Goal: Find contact information: Find contact information

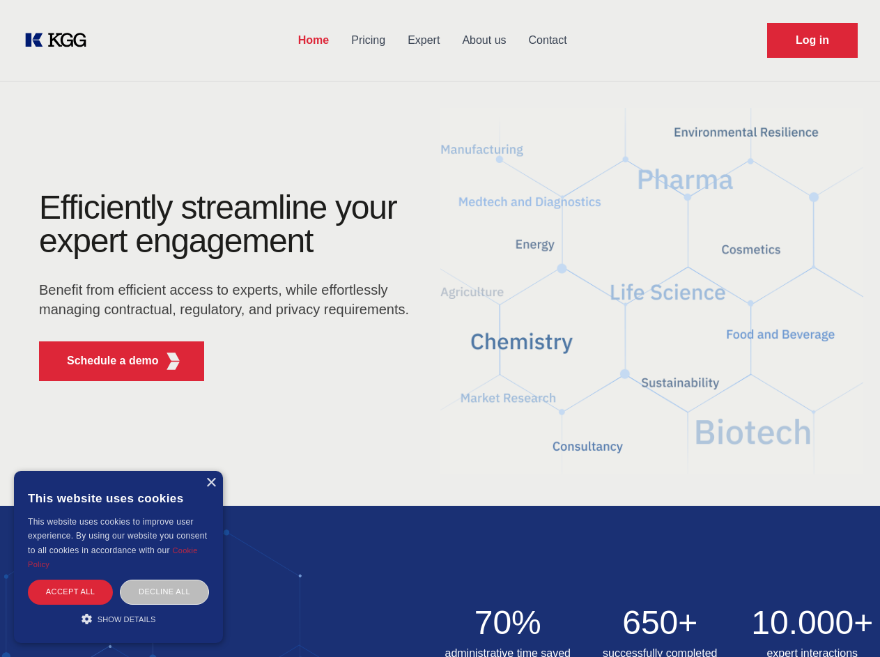
click at [439, 328] on div "Efficiently streamline your expert engagement Benefit from efficient access to …" at bounding box center [228, 291] width 423 height 201
click at [104, 361] on p "Schedule a demo" at bounding box center [113, 360] width 92 height 17
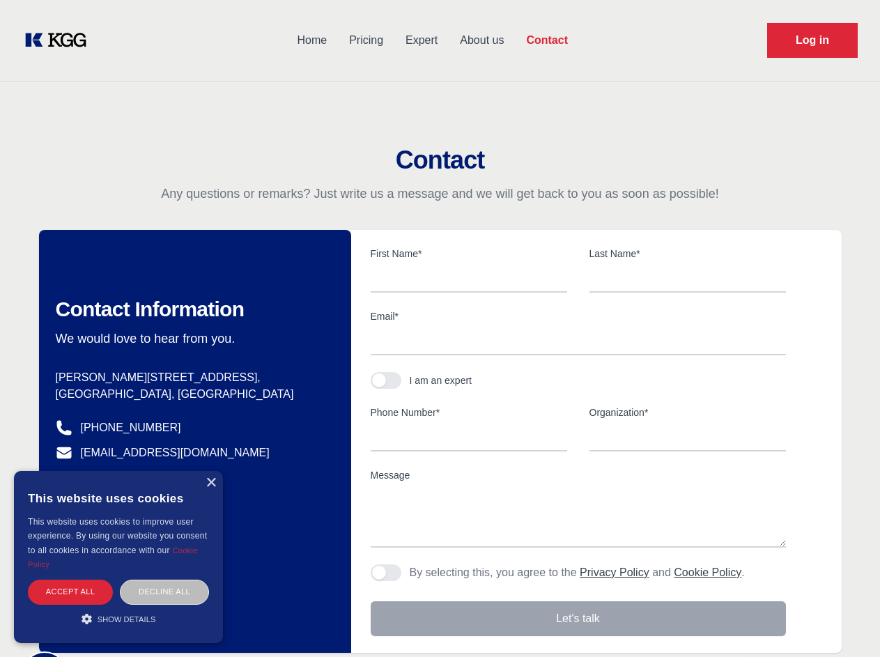
click at [210, 483] on div "× This website uses cookies This website uses cookies to improve user experienc…" at bounding box center [118, 557] width 209 height 172
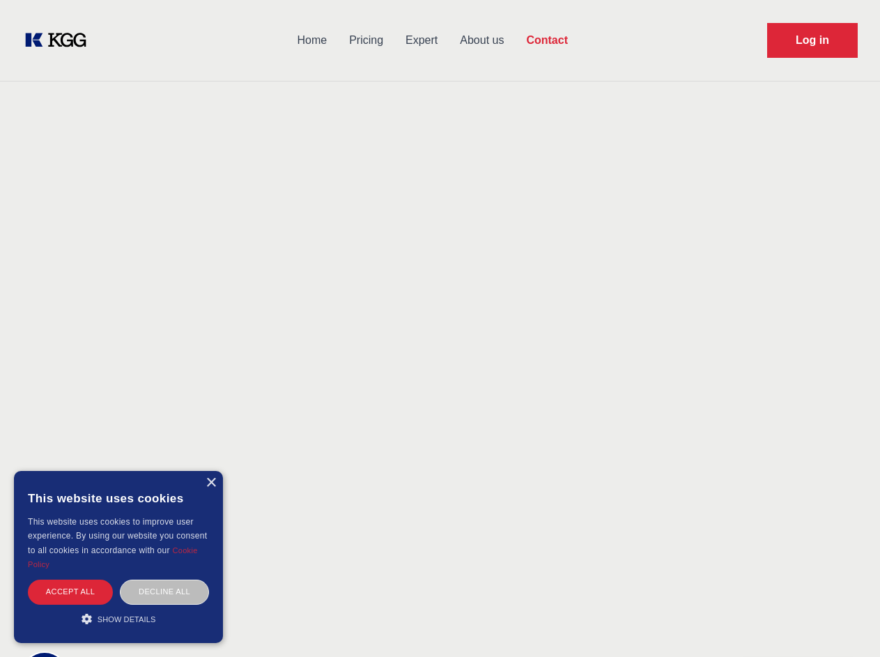
click at [70, 591] on div "Accept all" at bounding box center [70, 591] width 85 height 24
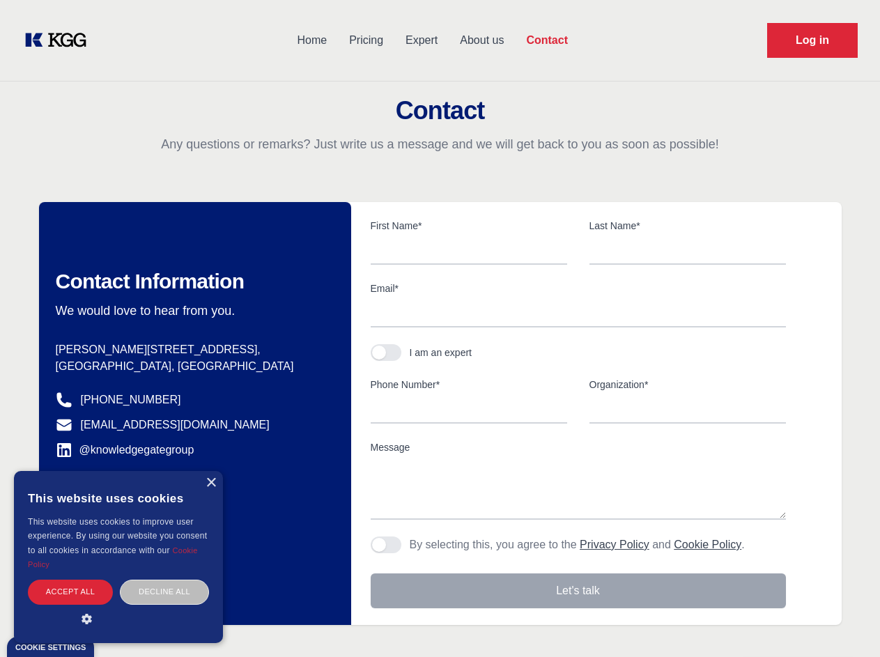
click at [164, 591] on body "Home Pricing Expert About us Contact Log in Contact Any questions or remarks? J…" at bounding box center [440, 612] width 880 height 1224
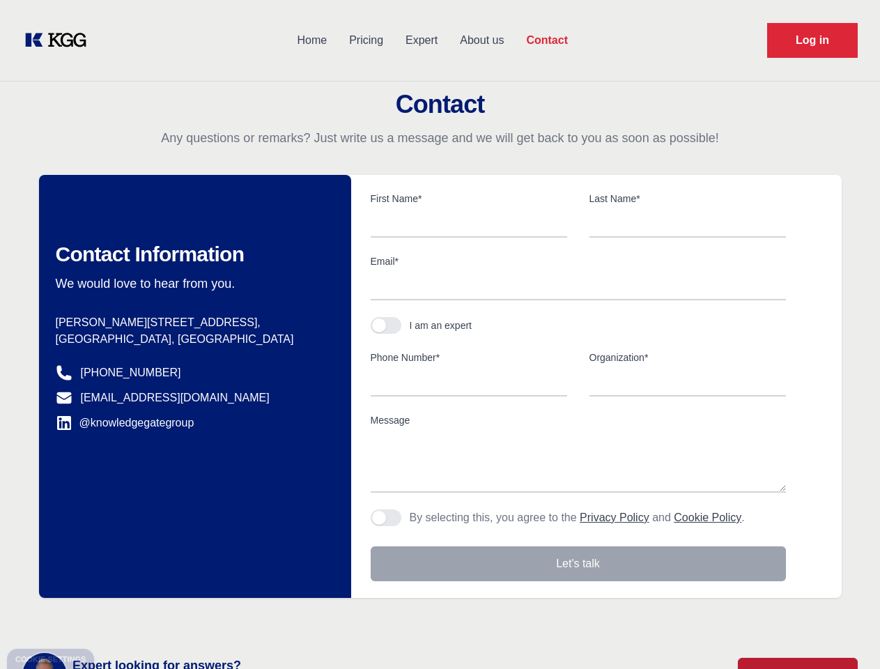
click at [118, 618] on main "Contact Any questions or remarks? Just write us a message and we will get back …" at bounding box center [440, 362] width 880 height 725
